Goal: Check status

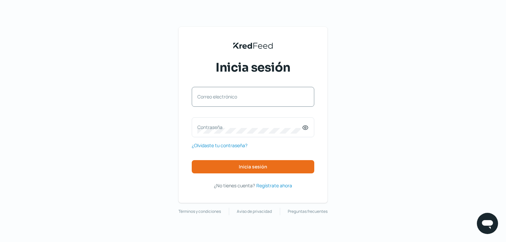
click at [260, 99] on label "Correo electrónico" at bounding box center [249, 96] width 105 height 6
click at [260, 99] on input "Correo electrónico" at bounding box center [252, 100] width 111 height 6
click at [229, 93] on label "Correo electrónico" at bounding box center [249, 96] width 105 height 6
click at [229, 97] on input "Correo electrónico" at bounding box center [252, 100] width 111 height 6
click at [233, 102] on input "Correo electrónico" at bounding box center [252, 100] width 111 height 6
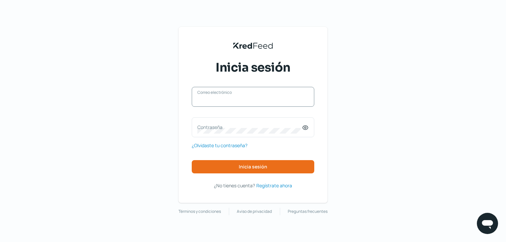
type input "[EMAIL_ADDRESS][DOMAIN_NAME]"
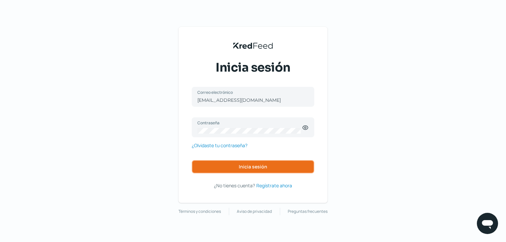
click at [266, 165] on span "Inicia sesión" at bounding box center [253, 166] width 28 height 5
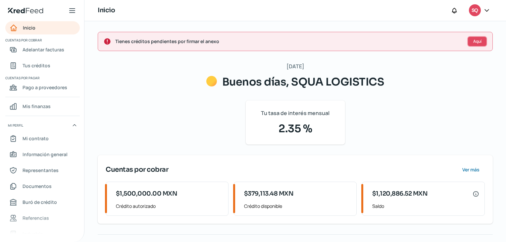
click at [480, 42] on span "Aquí" at bounding box center [477, 41] width 8 height 4
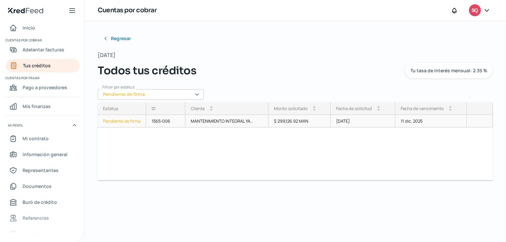
click at [125, 119] on div "Pendiente de firma" at bounding box center [122, 121] width 49 height 13
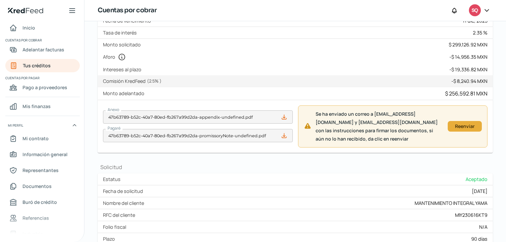
scroll to position [108, 0]
click at [461, 126] on button "Reenviar" at bounding box center [464, 125] width 34 height 11
click at [468, 131] on button "Reenviar" at bounding box center [464, 125] width 34 height 11
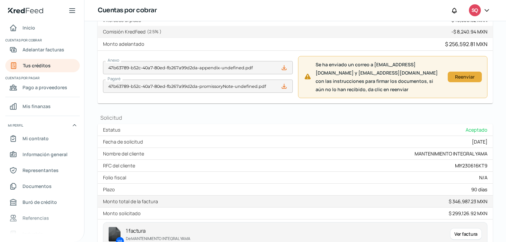
scroll to position [0, 0]
